Goal: Information Seeking & Learning: Learn about a topic

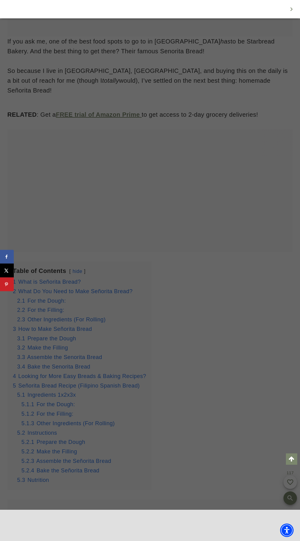
click at [254, 428] on div at bounding box center [150, 270] width 300 height 541
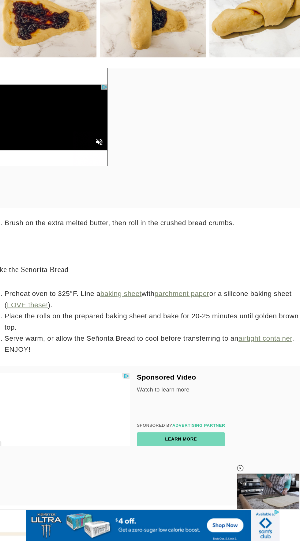
scroll to position [3505, 0]
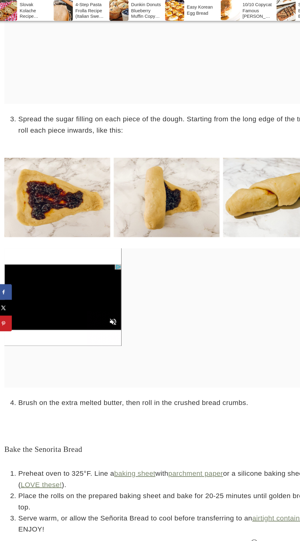
click at [56, 166] on img at bounding box center [53, 174] width 93 height 70
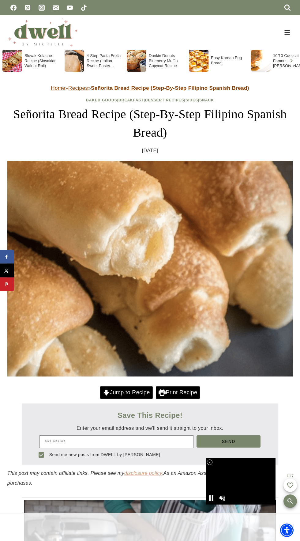
click at [153, 474] on link "disclosure policy." at bounding box center [143, 473] width 39 height 5
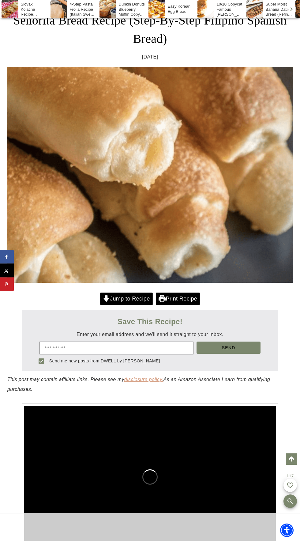
scroll to position [395, 0]
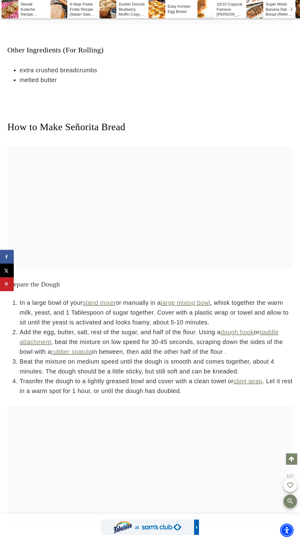
scroll to position [2785, 0]
